Goal: Information Seeking & Learning: Find specific page/section

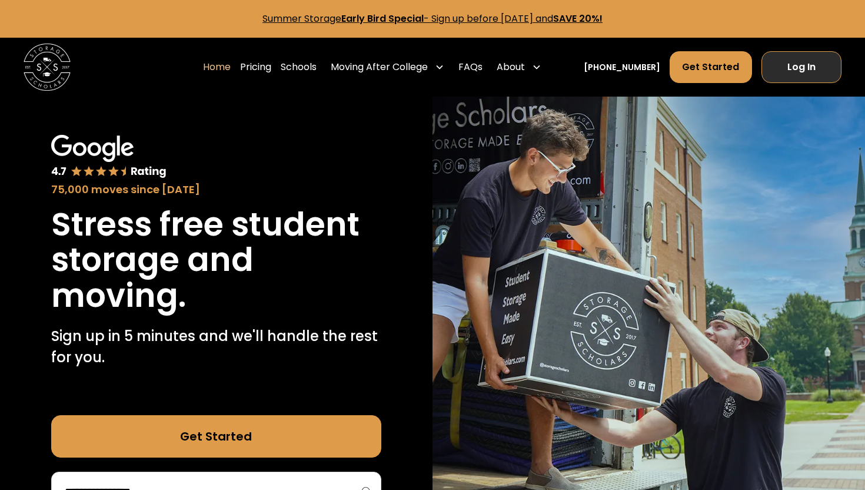
click at [778, 65] on link "Log In" at bounding box center [802, 67] width 80 height 32
click at [518, 18] on link "Summer Storage Early Bird Special - Sign up before October 1st, 2025 and SAVE 2…" at bounding box center [433, 19] width 340 height 14
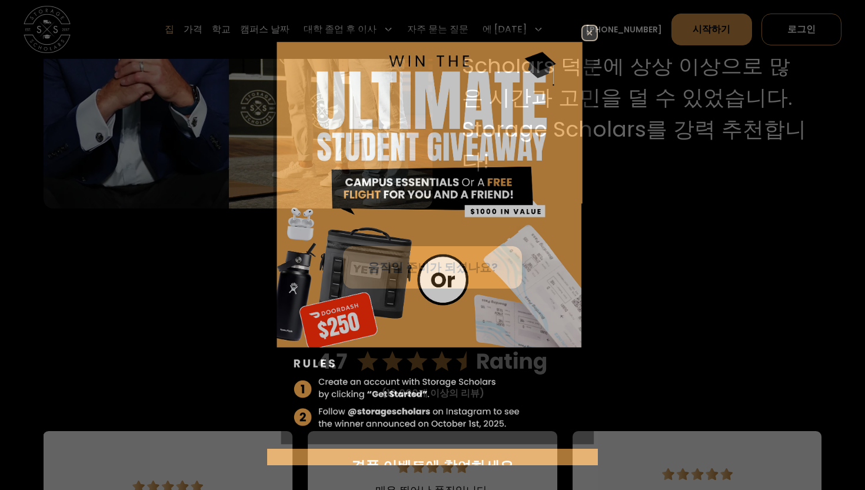
scroll to position [18, 0]
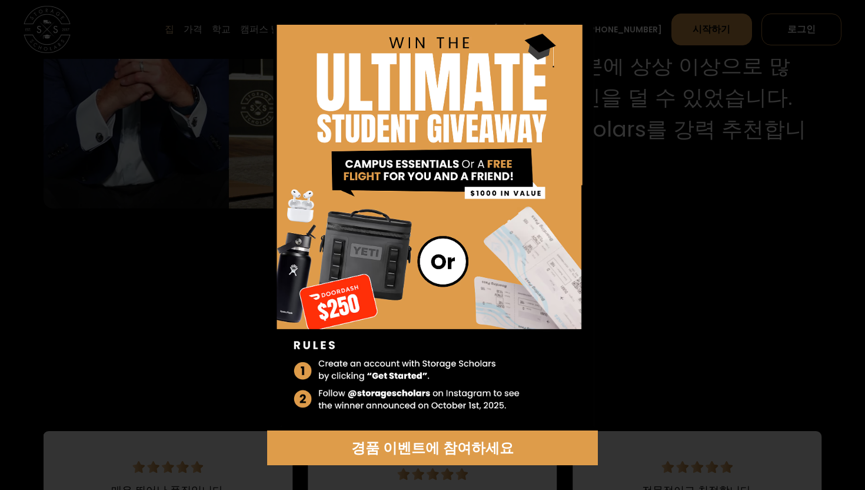
click at [612, 243] on div "경품 이벤트에 참여하세요" at bounding box center [432, 245] width 417 height 441
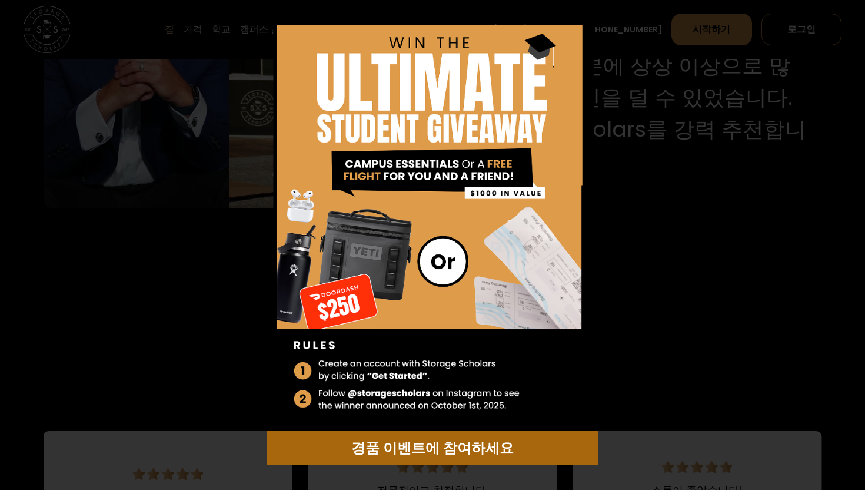
click at [456, 456] on font "경품 이벤트에 참여하세요" at bounding box center [432, 447] width 162 height 19
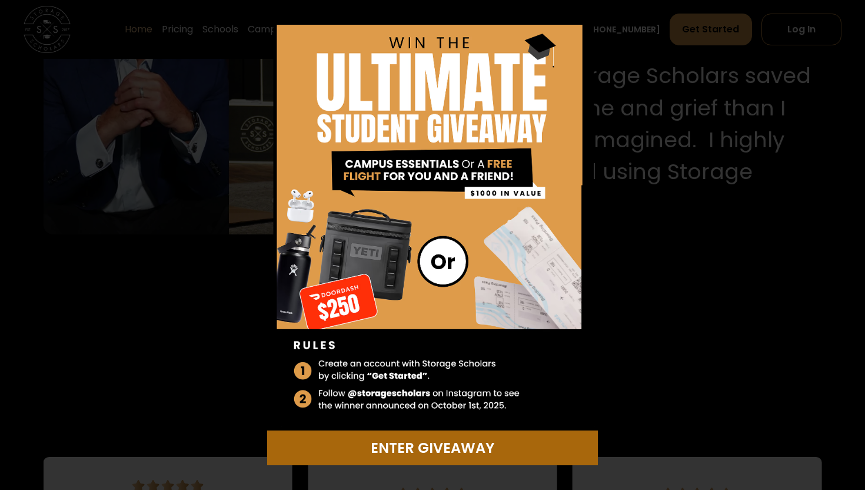
scroll to position [1357, 0]
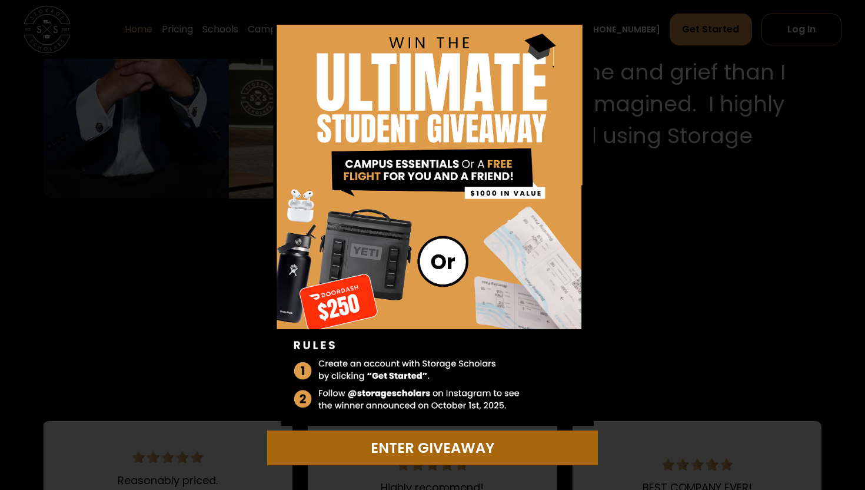
click at [570, 56] on img at bounding box center [432, 218] width 330 height 424
click at [441, 454] on div "Enter Giveaway" at bounding box center [432, 447] width 316 height 21
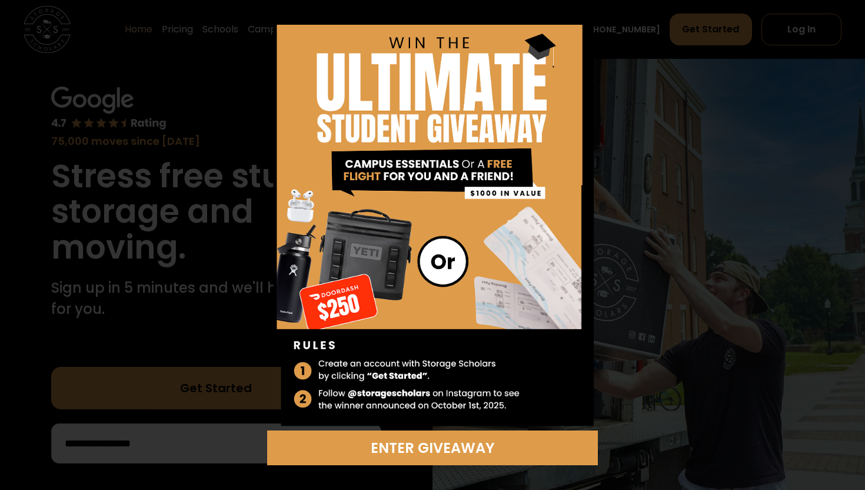
scroll to position [0, 0]
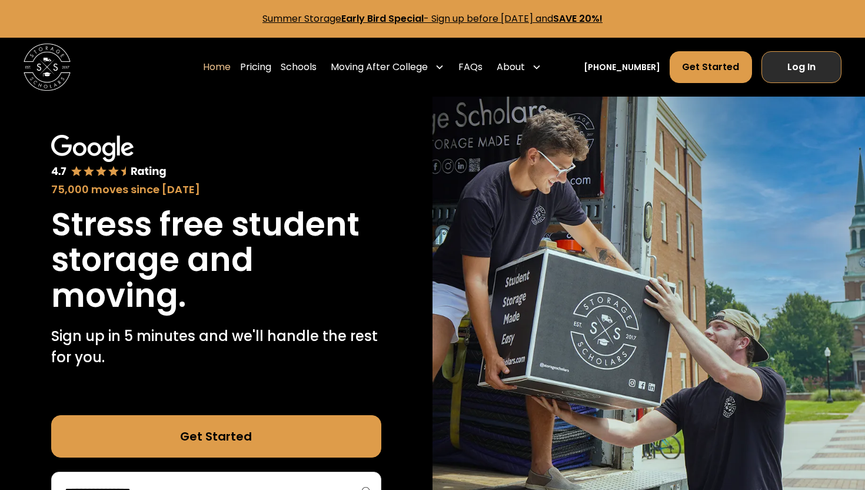
click at [796, 61] on link "Log In" at bounding box center [802, 67] width 80 height 32
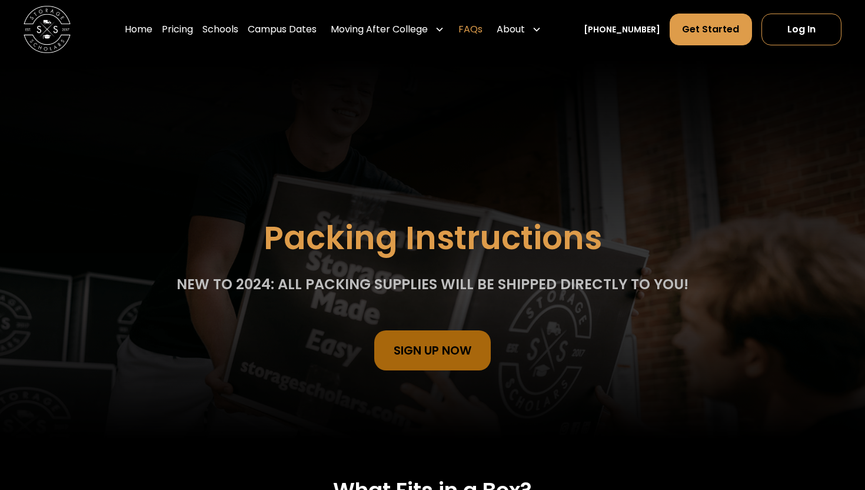
click at [483, 37] on link "FAQs" at bounding box center [471, 29] width 24 height 33
click at [292, 30] on link "Campus Dates" at bounding box center [282, 29] width 69 height 33
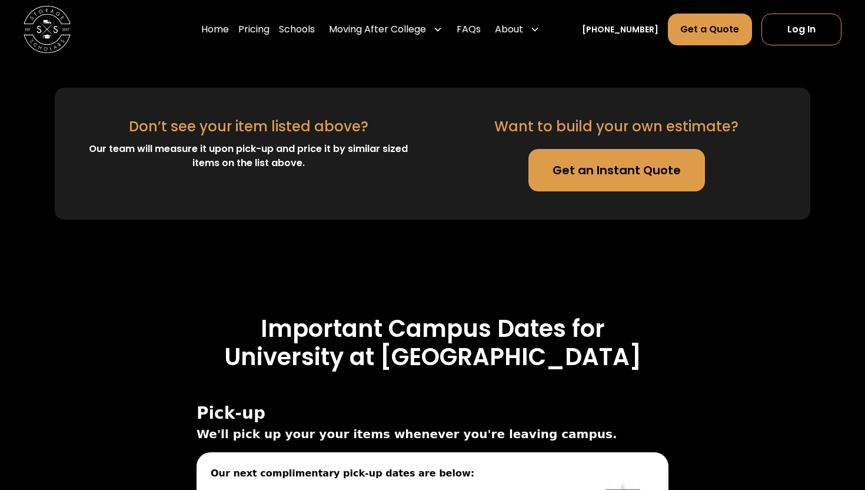
scroll to position [3559, 0]
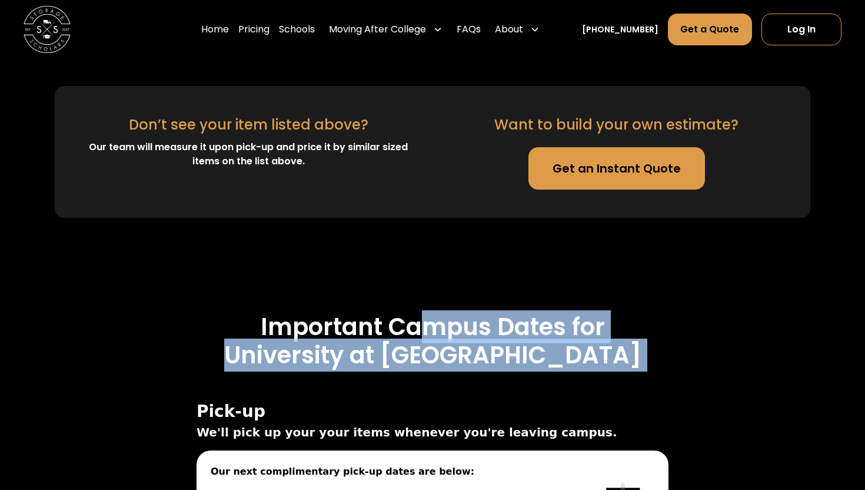
drag, startPoint x: 435, startPoint y: 106, endPoint x: 311, endPoint y: 152, distance: 132.4
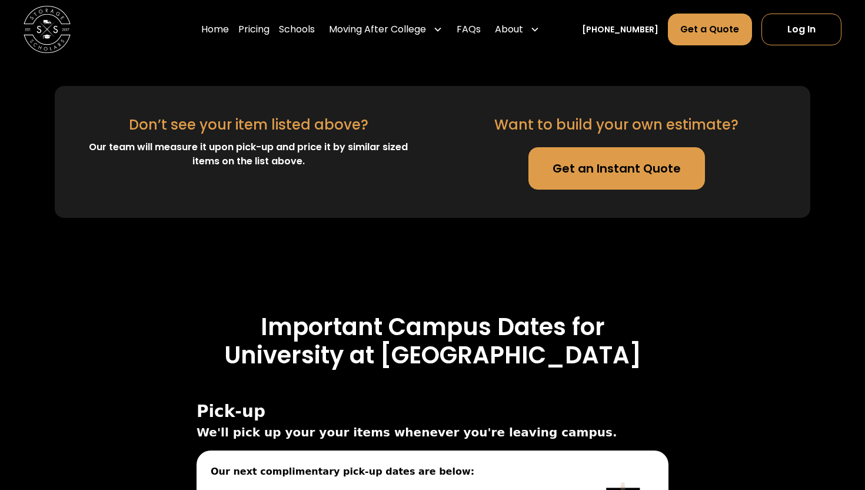
click at [303, 402] on span "Pick-up" at bounding box center [433, 411] width 472 height 19
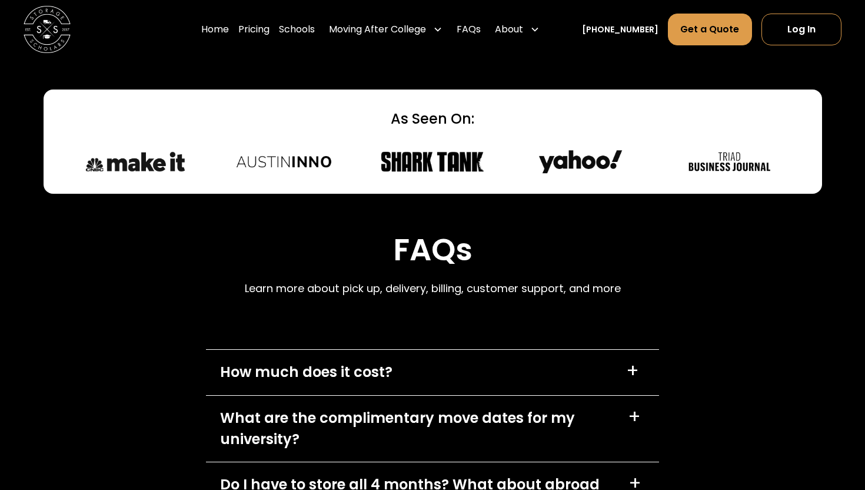
scroll to position [4866, 0]
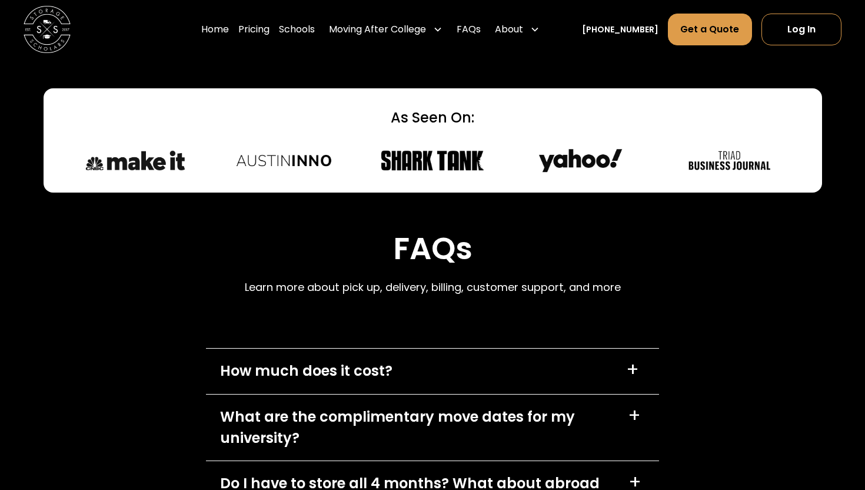
click at [351, 473] on div "Do I have to store all 4 months? What about abroad storage?" at bounding box center [417, 494] width 394 height 42
click at [353, 406] on div "What are the complimentary move dates for my university?" at bounding box center [417, 427] width 394 height 42
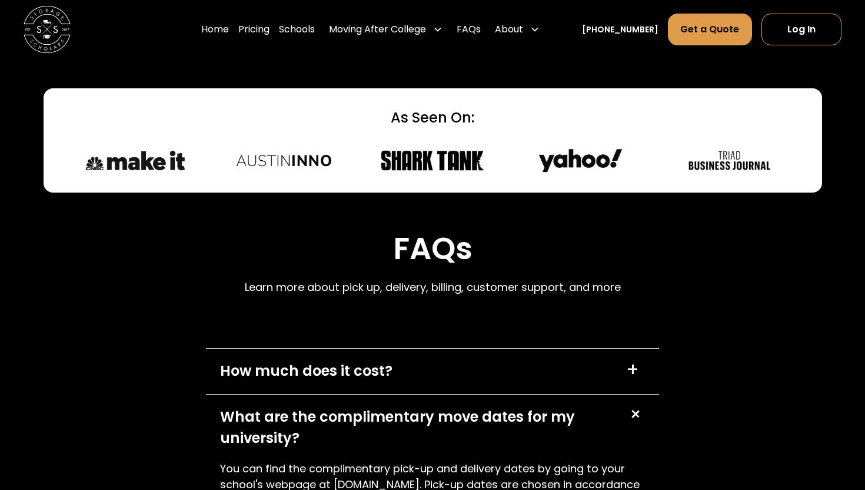
click at [348, 348] on div "How much does it cost? +" at bounding box center [432, 370] width 453 height 45
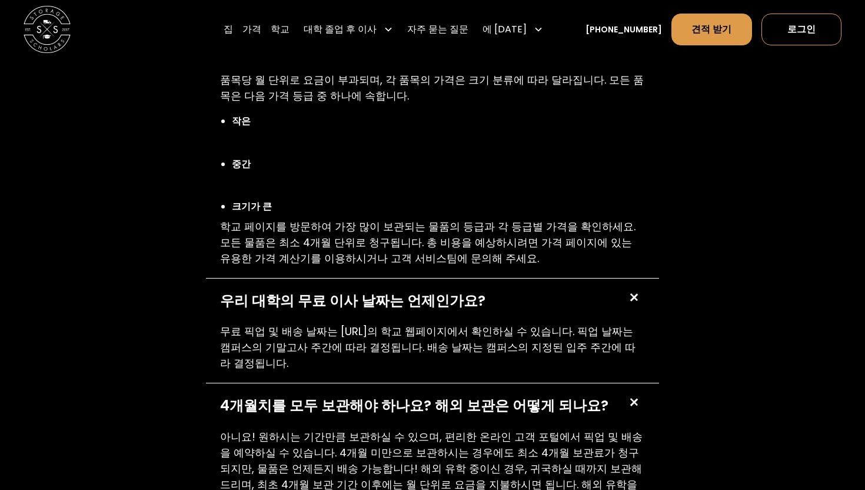
scroll to position [5202, 0]
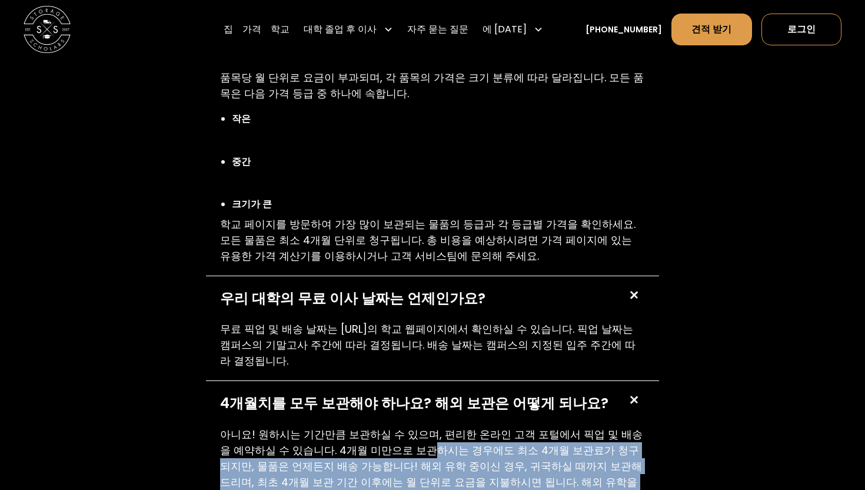
drag, startPoint x: 360, startPoint y: 135, endPoint x: 376, endPoint y: 192, distance: 59.1
click at [377, 426] on div "아니요! 원하시는 기간만큼 보관하실 수 있으며, 편리한 온라인 고객 포털에서 픽업 및 배송을 예약하실 수 있습니다. 4개월 미만으로 보관하시는…" at bounding box center [432, 479] width 453 height 107
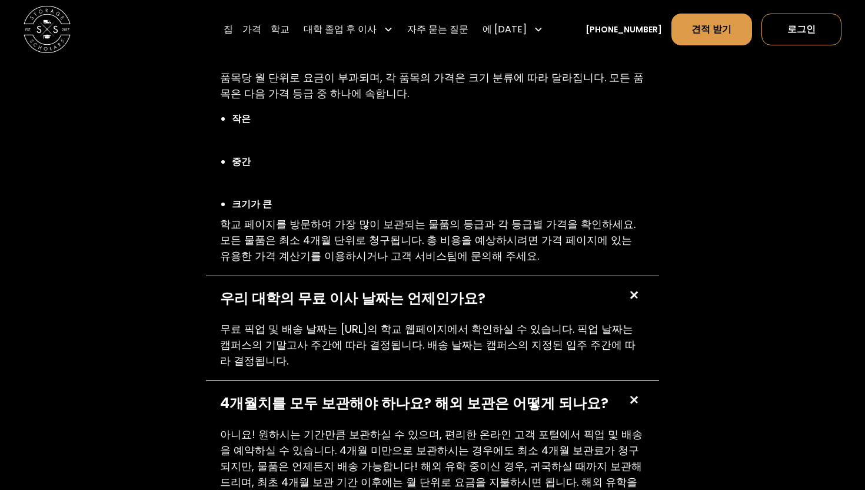
click at [381, 281] on div "자주 묻는 질문 픽업, 배송, 청구, 고객 지원 등에 대해 자세히 알아보세요. 비용은 얼마인가요? + 품목당 월 단위로 요금이 부과되며, 각 …" at bounding box center [432, 347] width 453 height 957
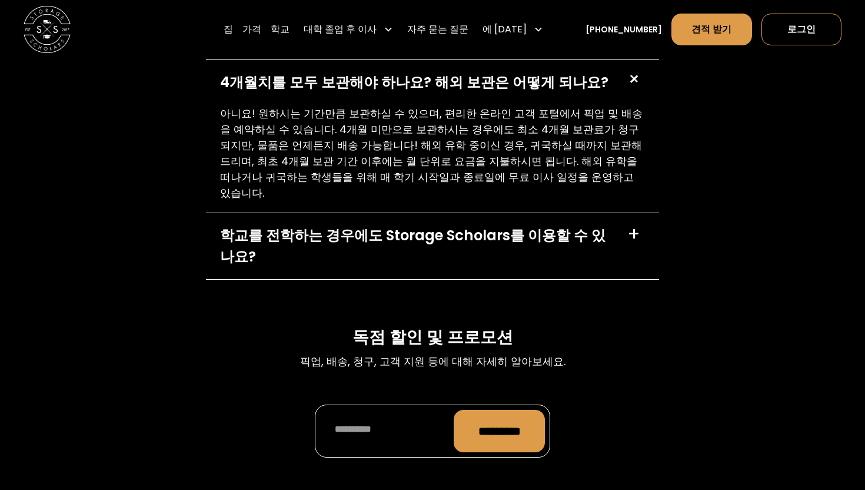
scroll to position [5713, 0]
